Goal: Download file/media

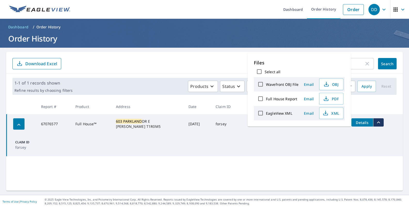
click at [293, 53] on div "603 parkland ​ Search Download Excel" at bounding box center [204, 63] width 397 height 22
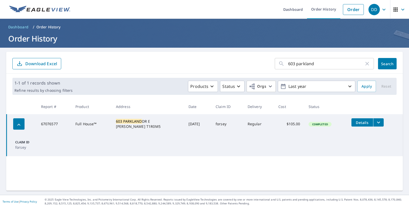
click at [321, 61] on input "603 parkland" at bounding box center [326, 64] width 76 height 14
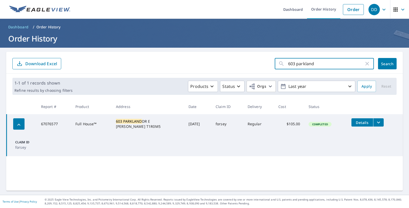
click at [321, 62] on input "603 parkland" at bounding box center [326, 64] width 76 height 14
type input "36 chinook"
click at [387, 64] on button "Search" at bounding box center [387, 63] width 19 height 11
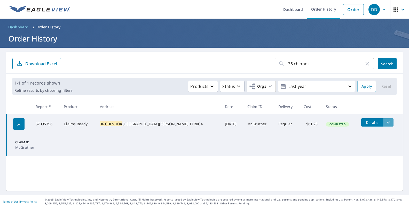
click at [383, 123] on button "filesDropdownBtn-67095796" at bounding box center [388, 123] width 11 height 8
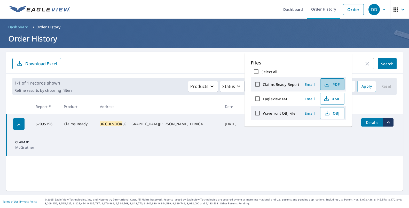
click at [335, 87] on span "PDF" at bounding box center [332, 84] width 17 height 6
click at [360, 65] on input "36 chinook" at bounding box center [326, 64] width 76 height 14
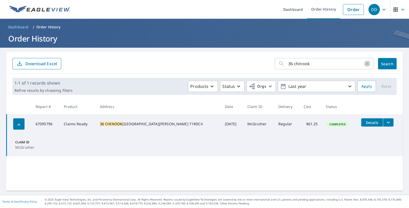
drag, startPoint x: 367, startPoint y: 64, endPoint x: 362, endPoint y: 61, distance: 6.7
click at [368, 63] on icon "button" at bounding box center [367, 64] width 4 height 4
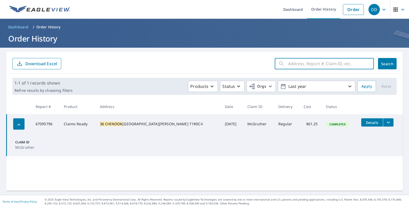
click at [338, 64] on input "text" at bounding box center [331, 64] width 86 height 14
type input "z"
type input "371 lake strafford"
click at [387, 64] on button "Search" at bounding box center [387, 63] width 19 height 11
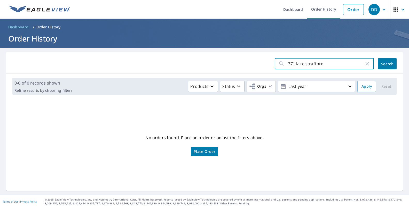
click at [310, 64] on input "371 lake strafford" at bounding box center [326, 64] width 76 height 14
type input "371 [GEOGRAPHIC_DATA][PERSON_NAME]"
click at [387, 64] on button "Search" at bounding box center [387, 63] width 19 height 11
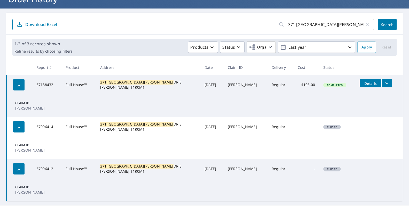
scroll to position [49, 0]
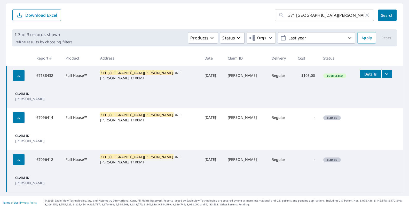
click at [384, 74] on icon "filesDropdownBtn-67188432" at bounding box center [387, 74] width 6 height 6
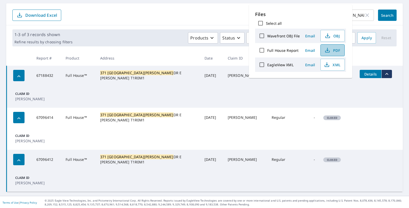
click at [333, 50] on span "PDF" at bounding box center [332, 50] width 17 height 6
